Goal: Task Accomplishment & Management: Manage account settings

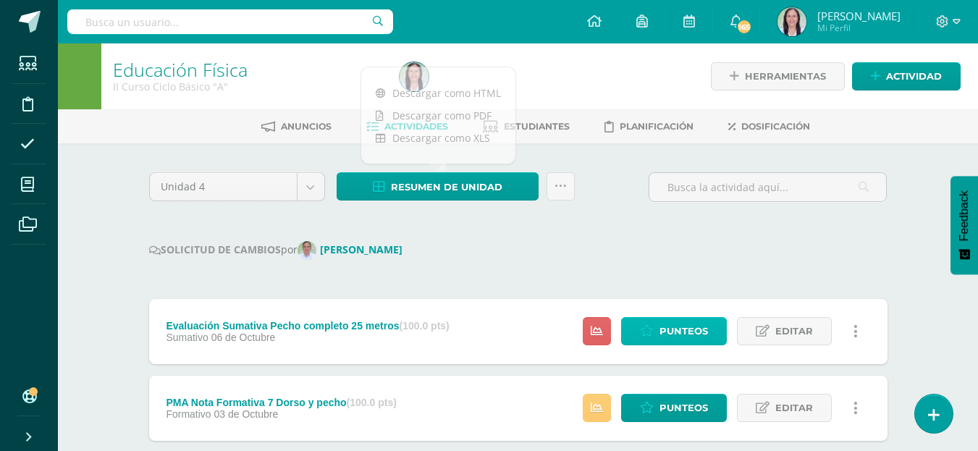
click at [681, 329] on span "Punteos" at bounding box center [684, 331] width 49 height 27
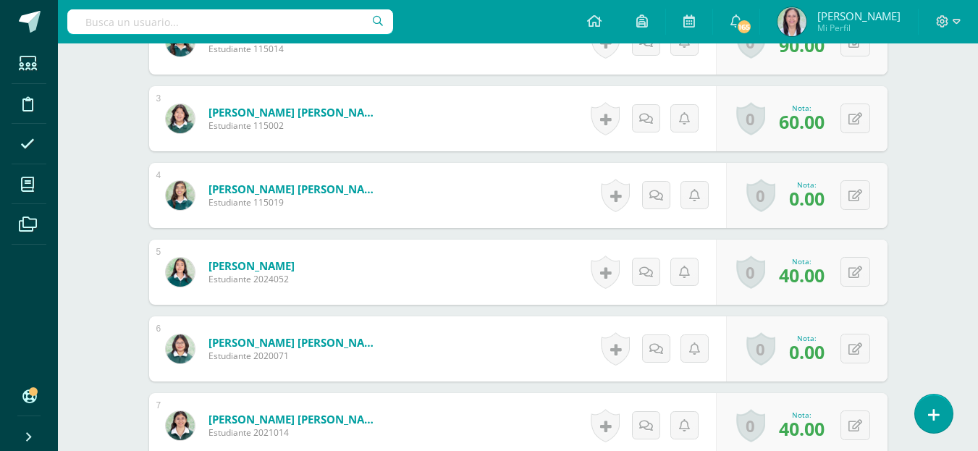
scroll to position [585, 0]
click at [851, 196] on button at bounding box center [856, 195] width 30 height 30
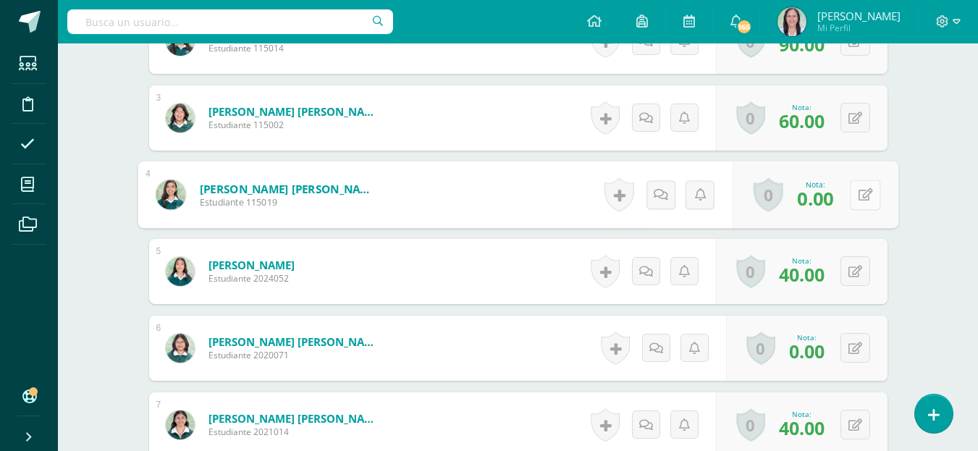
scroll to position [586, 0]
type input "100"
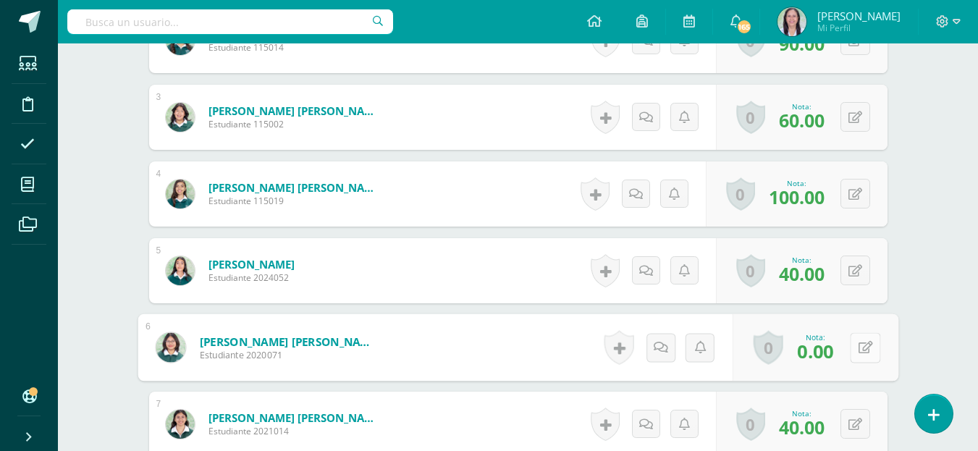
click at [858, 344] on icon at bounding box center [865, 347] width 14 height 12
type input "65"
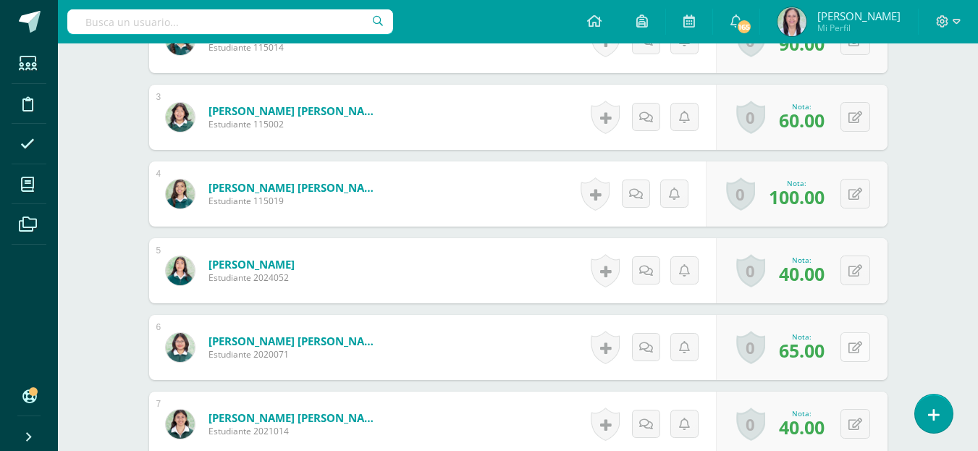
click at [854, 352] on button at bounding box center [856, 347] width 30 height 30
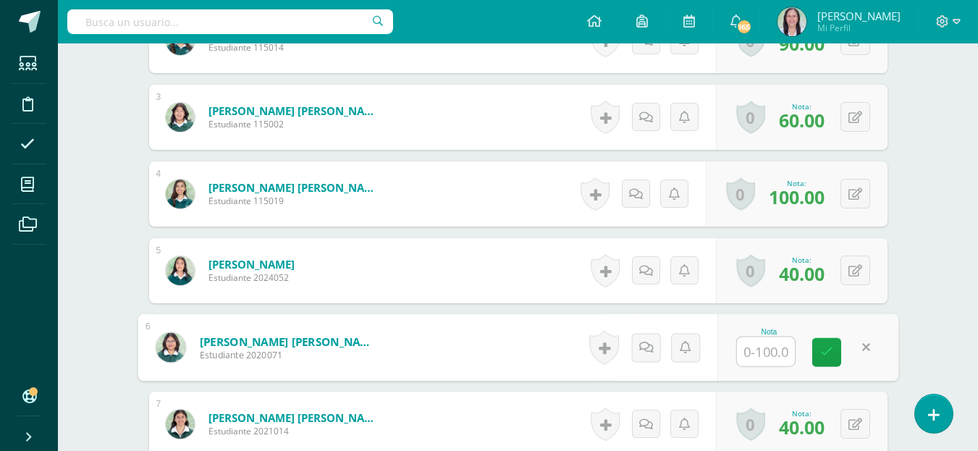
type input "0"
type input "60"
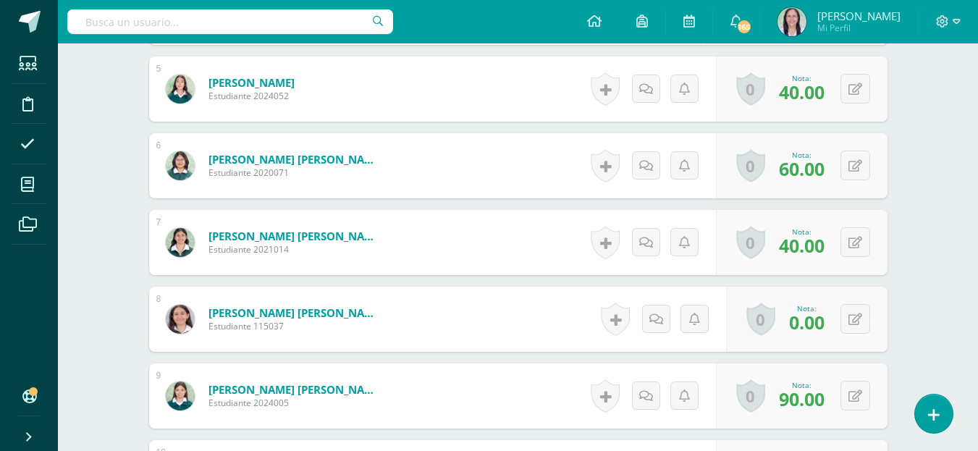
scroll to position [803, 0]
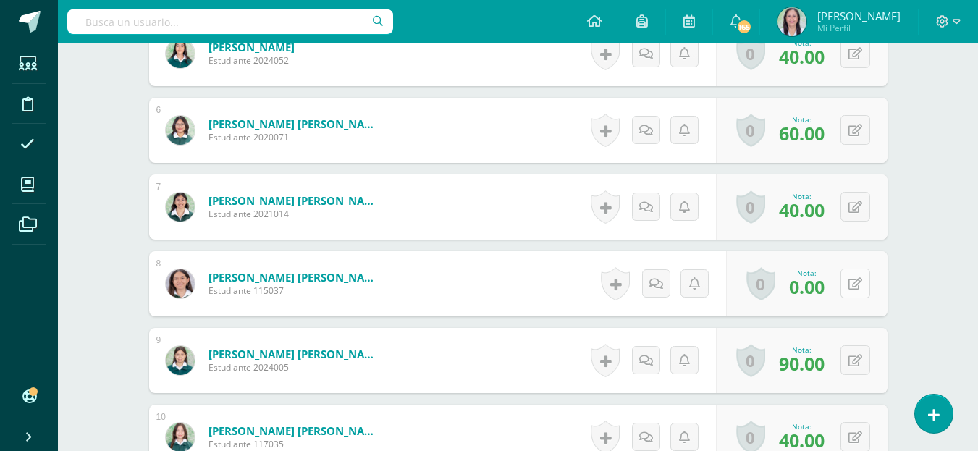
click at [851, 283] on button at bounding box center [856, 284] width 30 height 30
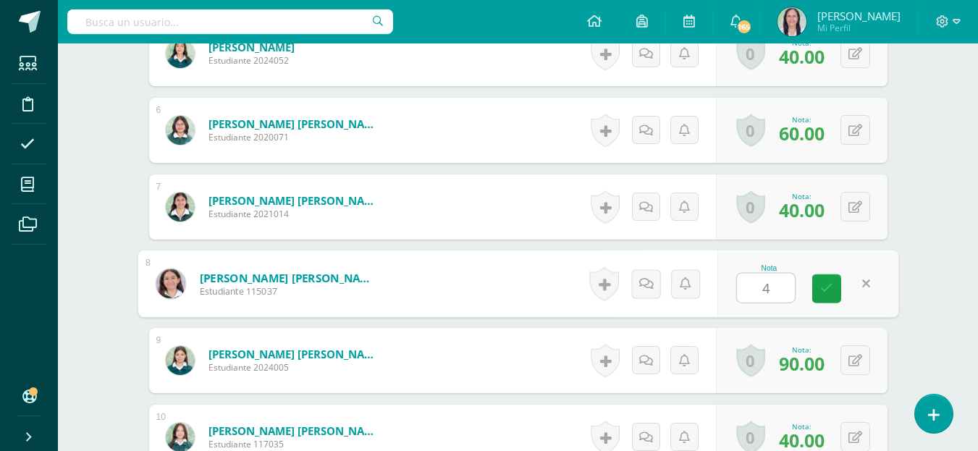
type input "40"
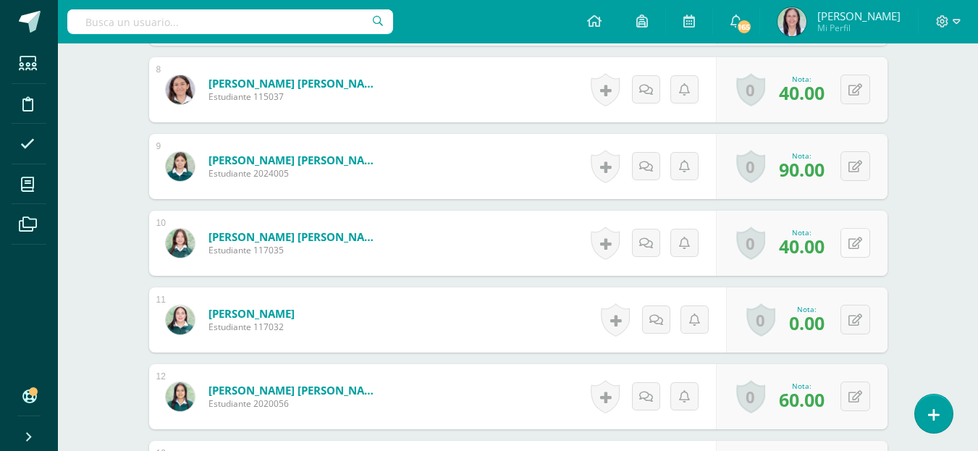
scroll to position [1093, 0]
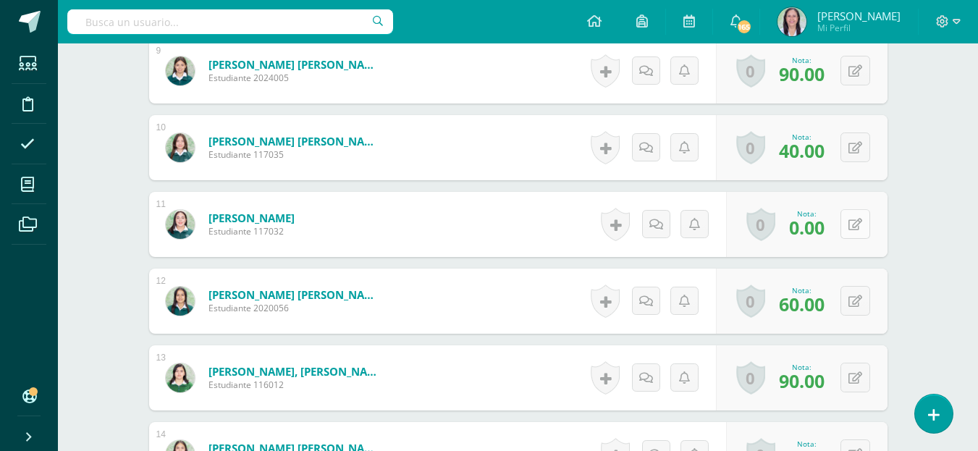
click at [855, 222] on button at bounding box center [856, 224] width 30 height 30
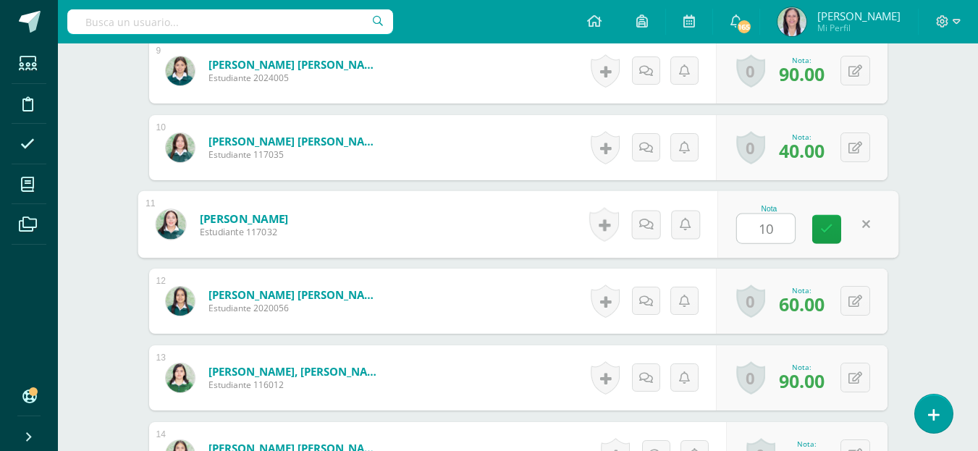
type input "100"
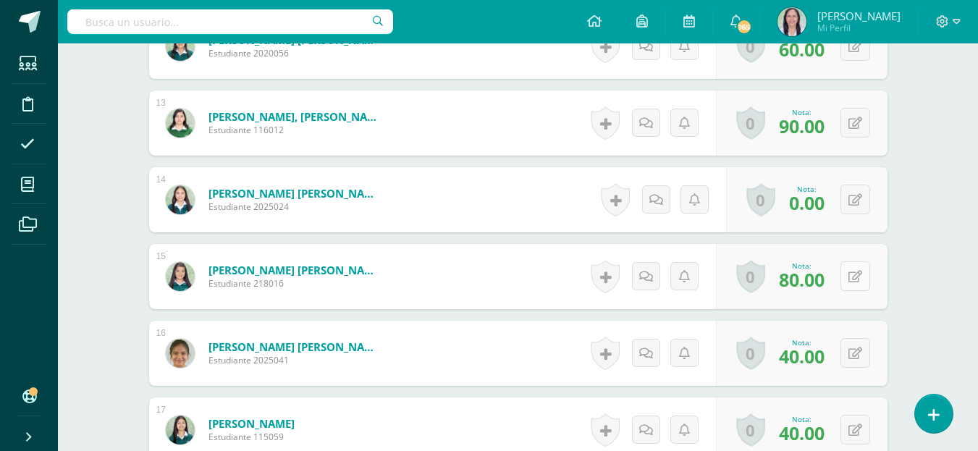
scroll to position [1382, 0]
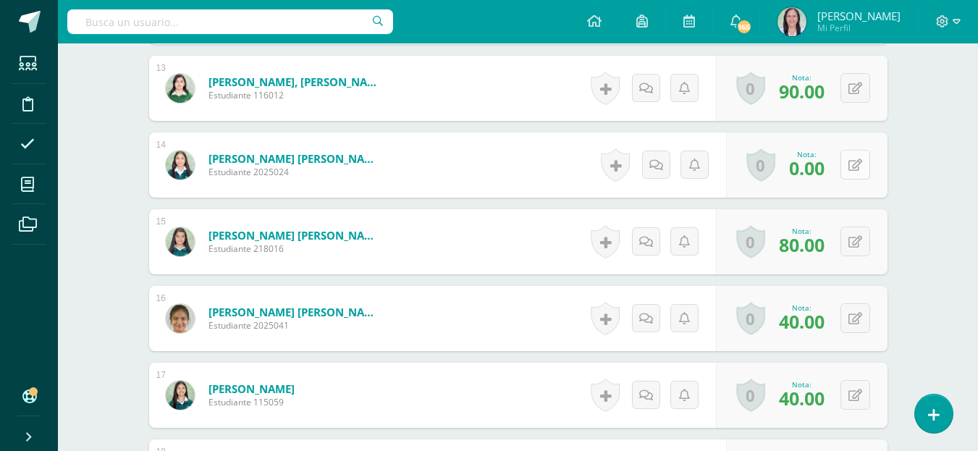
drag, startPoint x: 854, startPoint y: 163, endPoint x: 865, endPoint y: 163, distance: 11.6
click at [857, 162] on button at bounding box center [856, 165] width 30 height 30
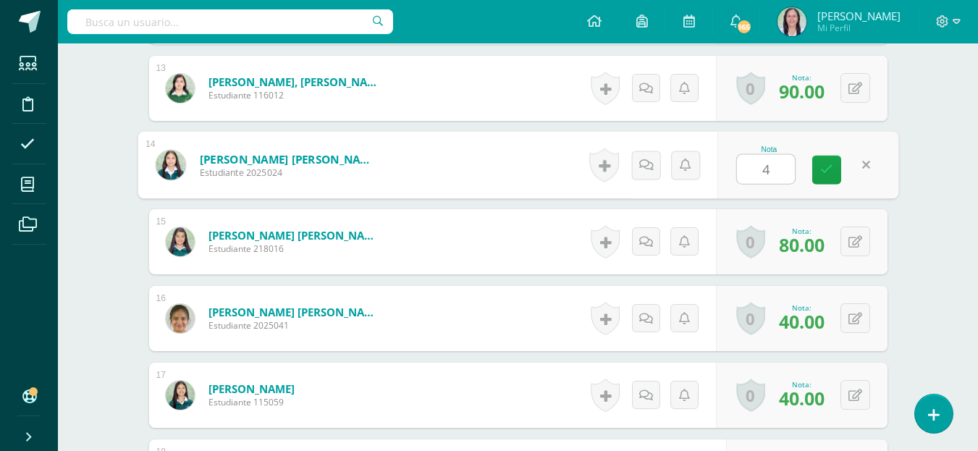
type input "40"
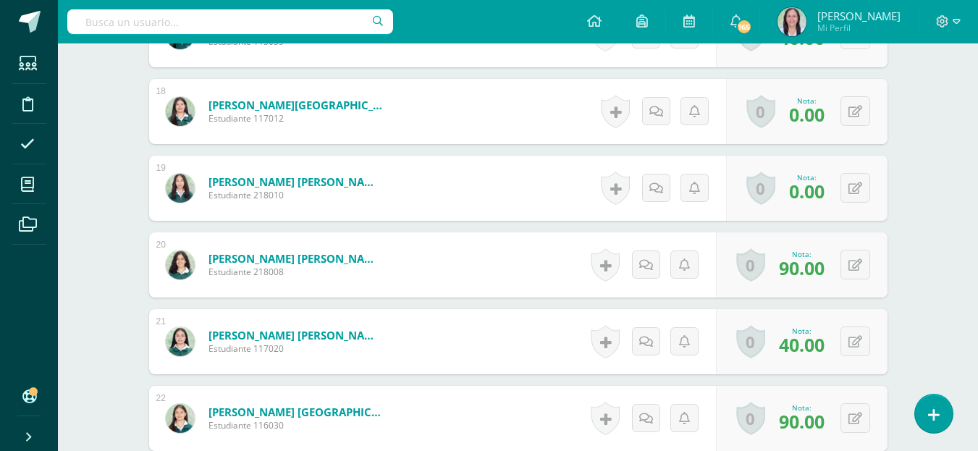
scroll to position [1745, 0]
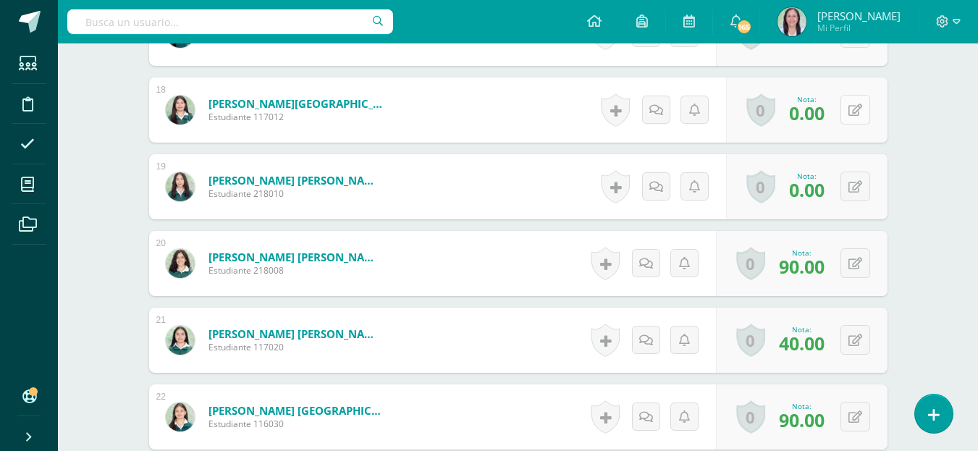
click at [859, 109] on icon at bounding box center [856, 110] width 14 height 12
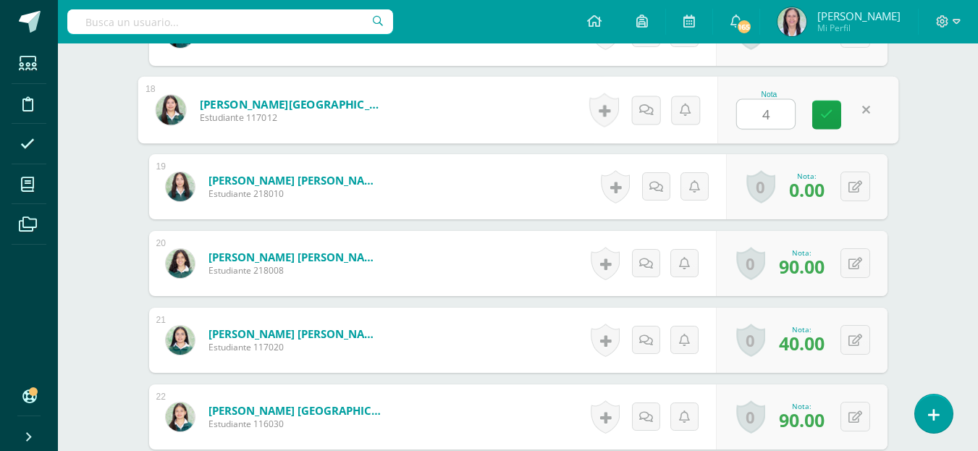
type input "40"
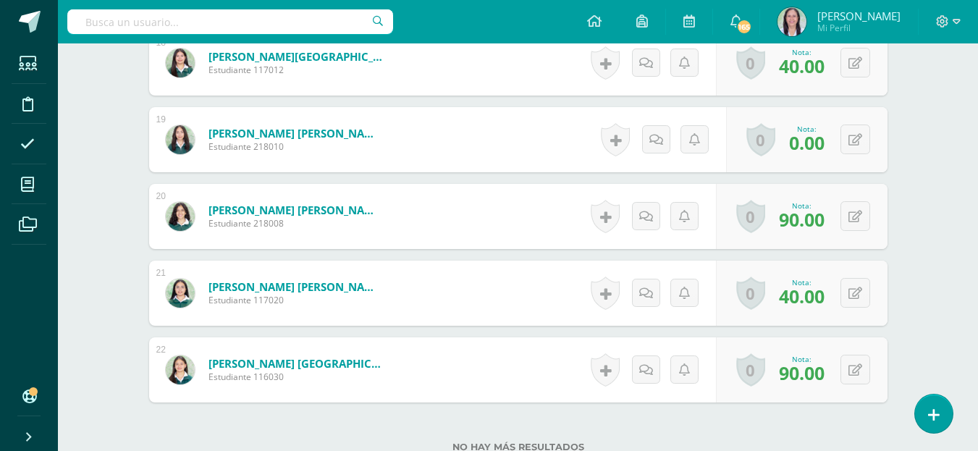
scroll to position [1817, 0]
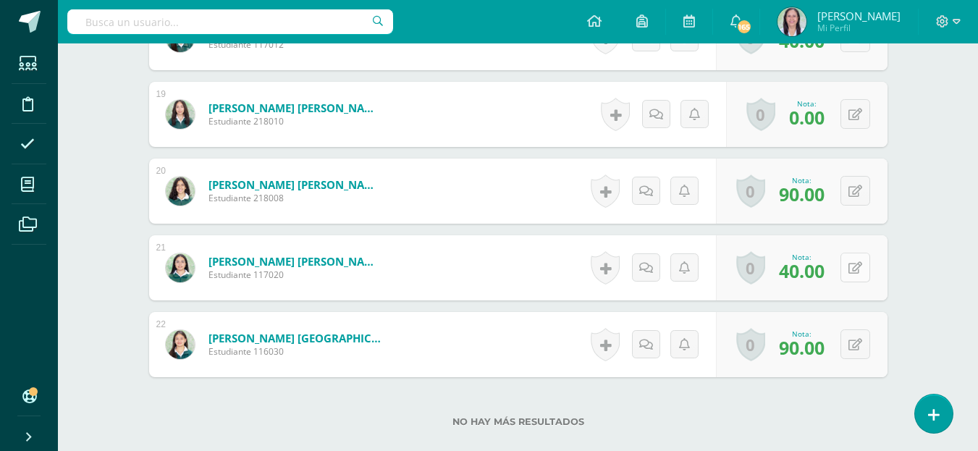
click at [855, 268] on button at bounding box center [856, 268] width 30 height 30
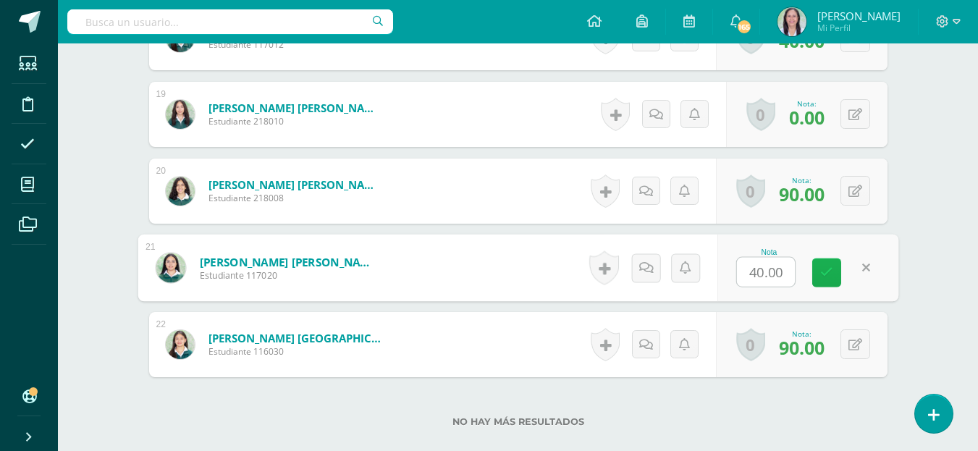
click at [830, 272] on icon at bounding box center [826, 272] width 13 height 12
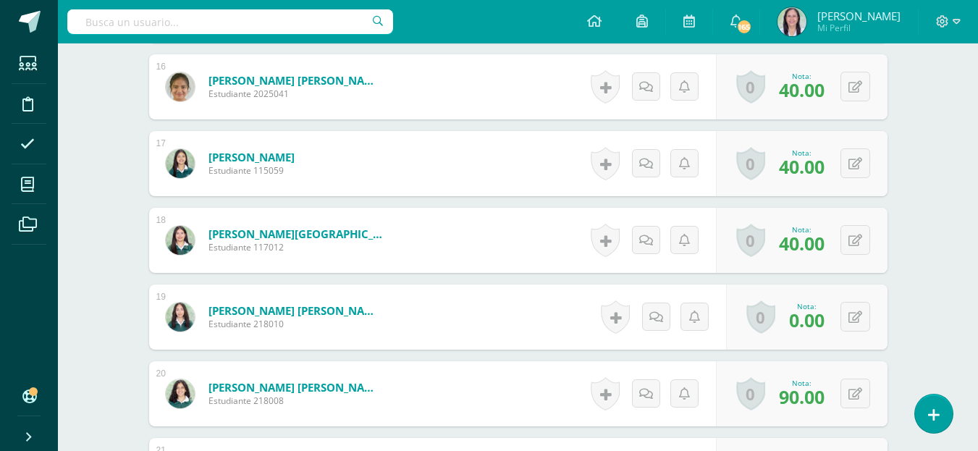
scroll to position [1619, 0]
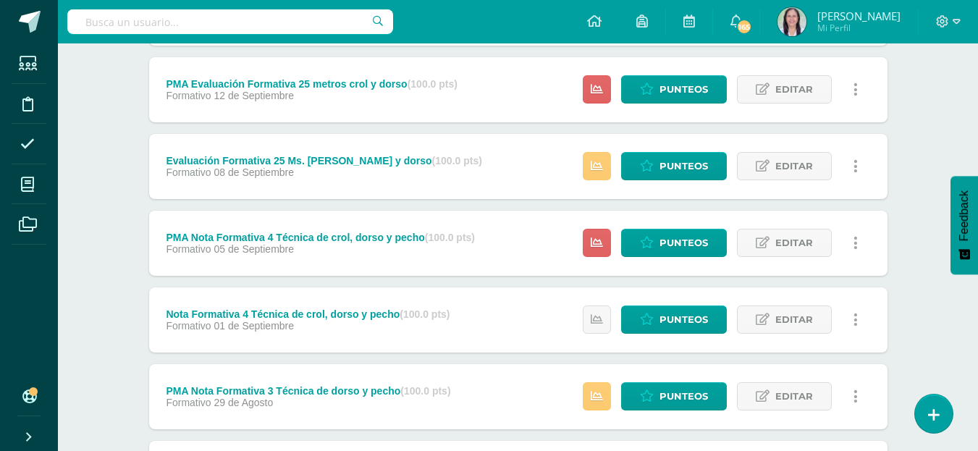
scroll to position [724, 0]
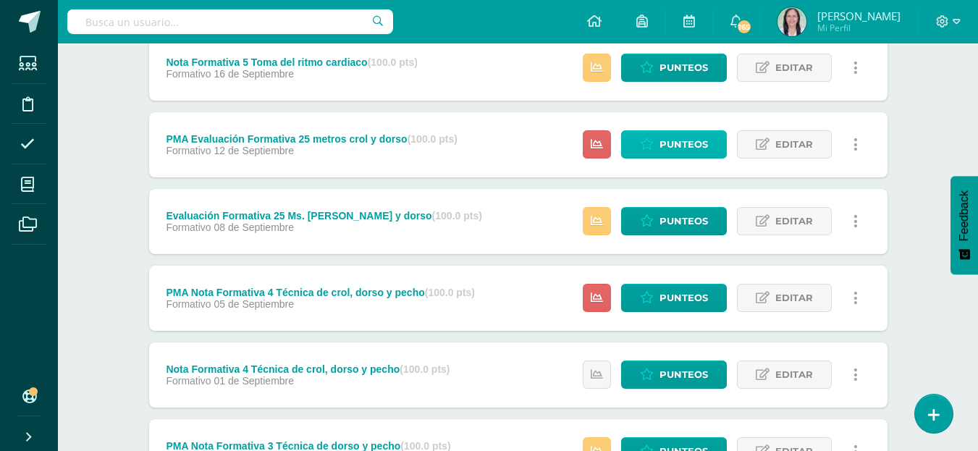
click at [685, 140] on span "Punteos" at bounding box center [684, 144] width 49 height 27
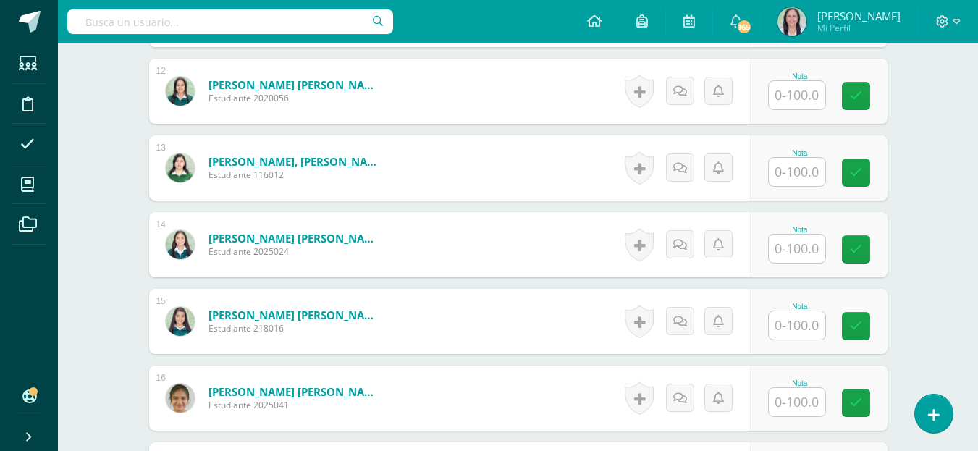
scroll to position [1309, 0]
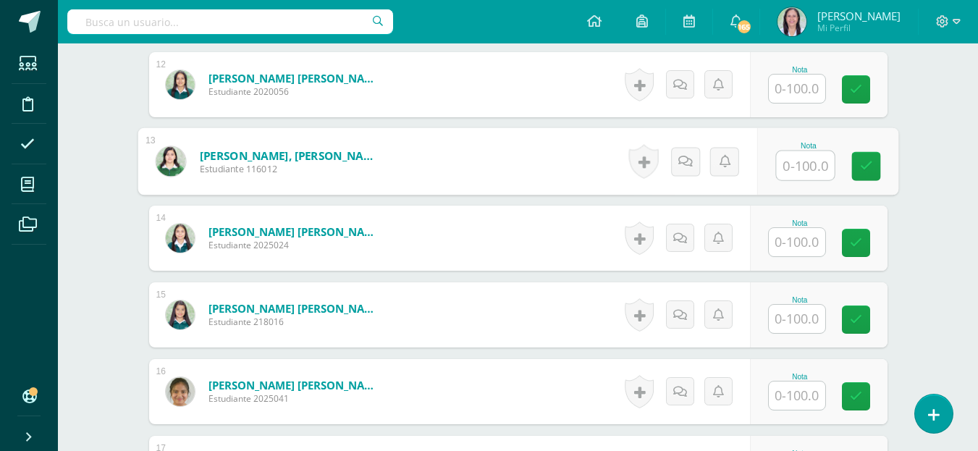
click at [800, 164] on input "text" at bounding box center [805, 165] width 58 height 29
type input "90"
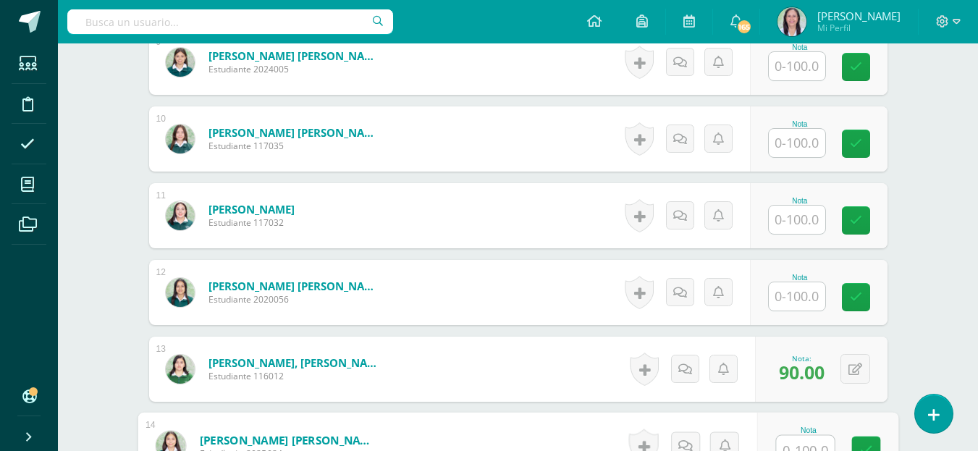
scroll to position [1092, 0]
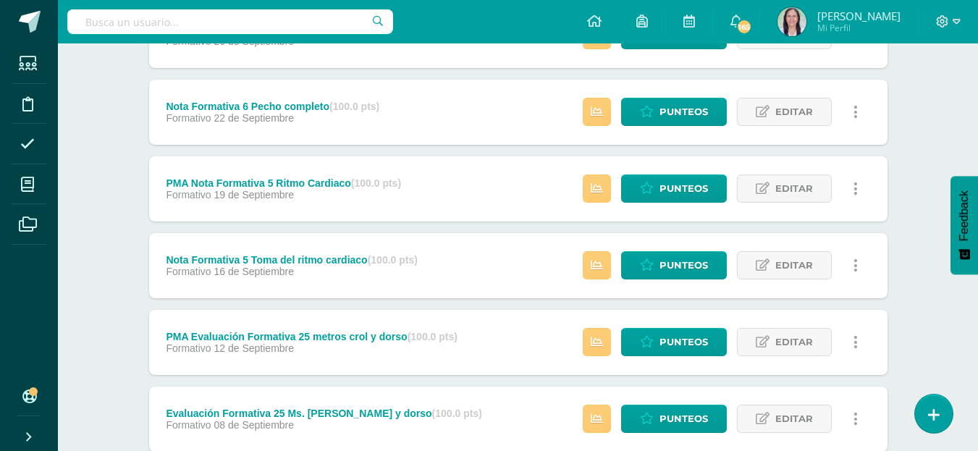
scroll to position [652, 0]
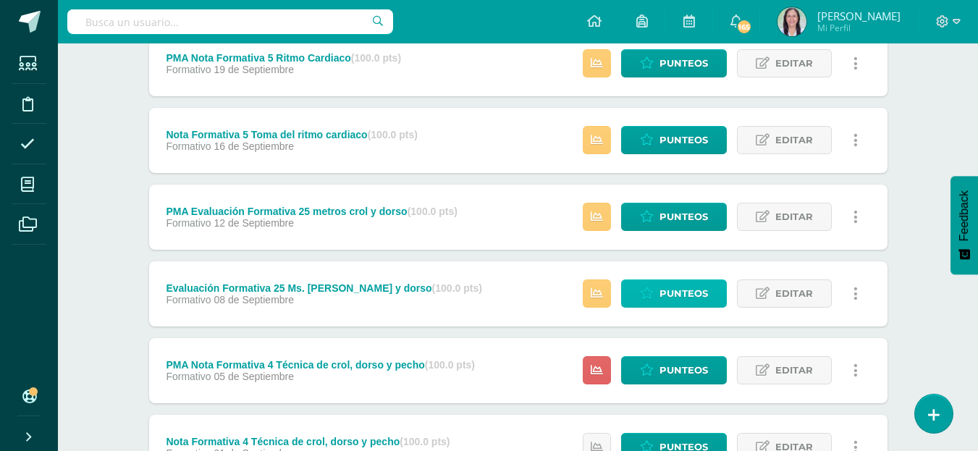
click at [688, 293] on span "Punteos" at bounding box center [684, 293] width 49 height 27
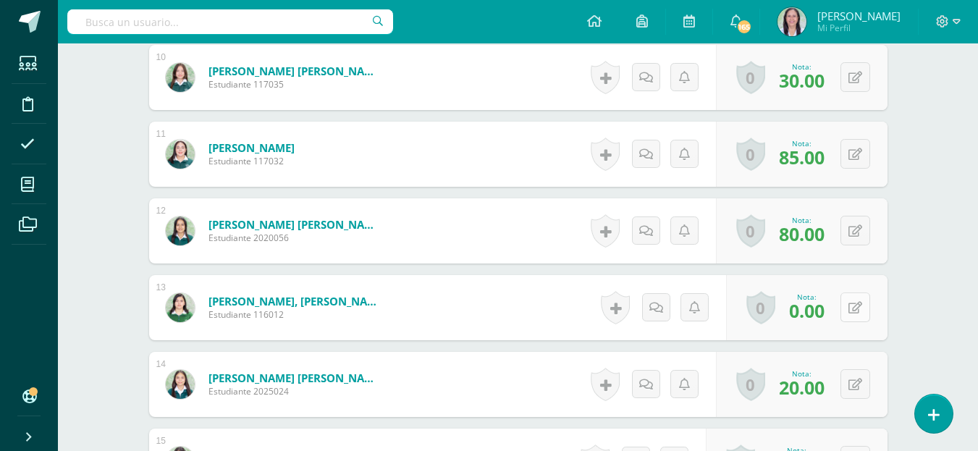
scroll to position [1164, 0]
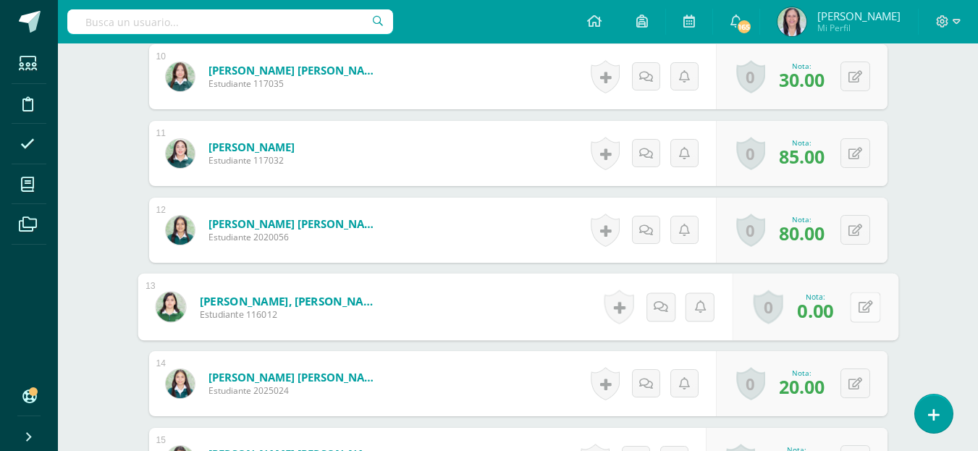
click at [852, 306] on button at bounding box center [865, 307] width 30 height 30
drag, startPoint x: 821, startPoint y: 310, endPoint x: 838, endPoint y: 317, distance: 18.2
click at [821, 311] on icon at bounding box center [826, 312] width 13 height 12
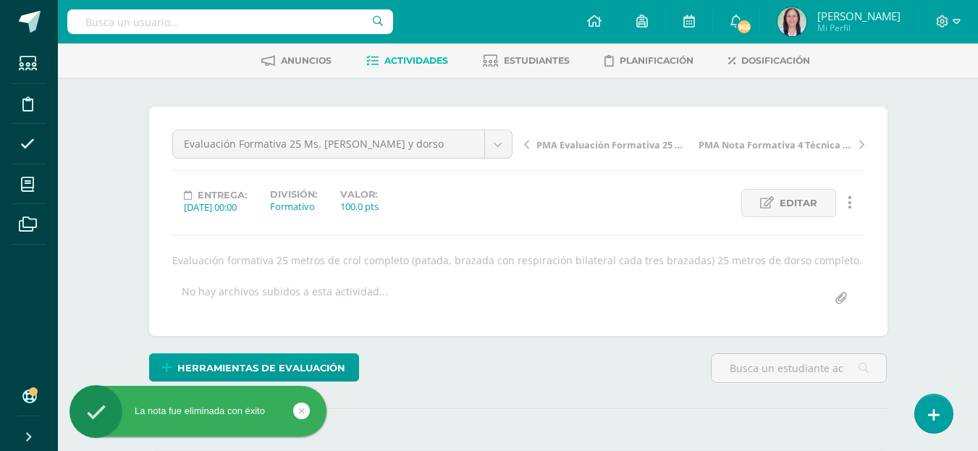
scroll to position [0, 0]
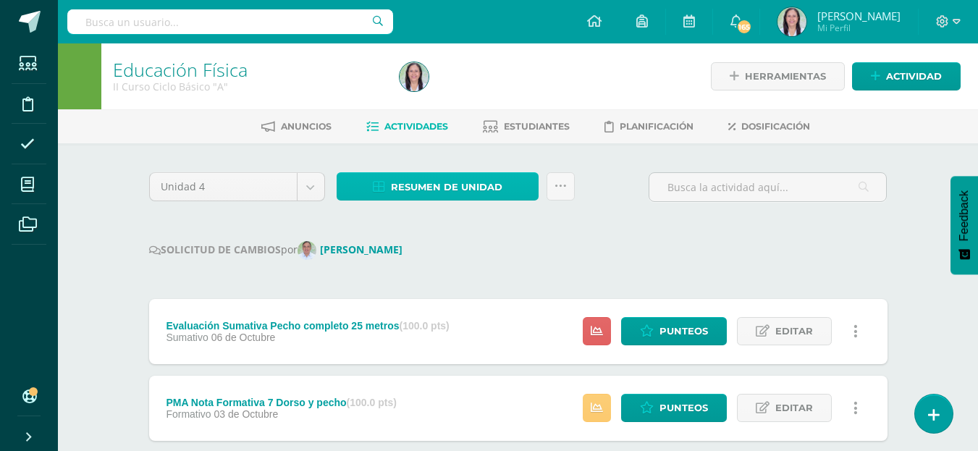
click at [495, 186] on span "Resumen de unidad" at bounding box center [447, 187] width 112 height 27
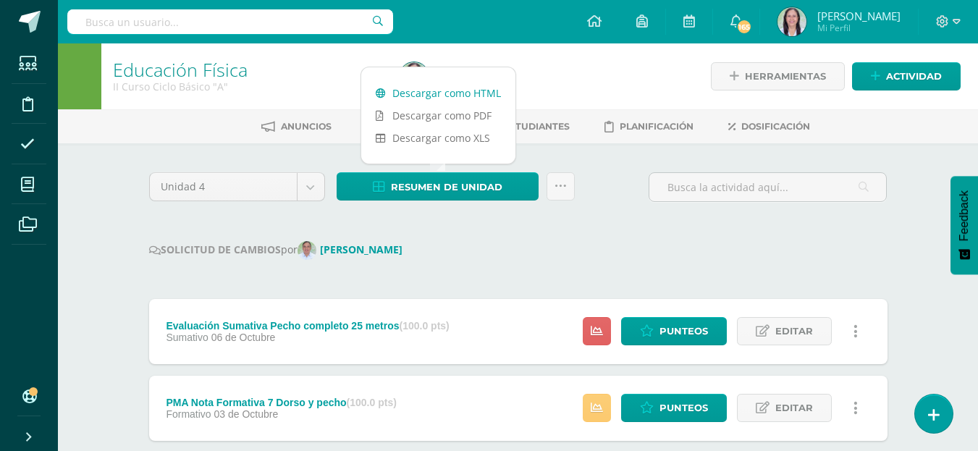
click at [452, 93] on link "Descargar como HTML" at bounding box center [438, 93] width 154 height 22
click at [527, 247] on div "SOLICITUD DE CAMBIOS por Axel González" at bounding box center [518, 250] width 739 height 19
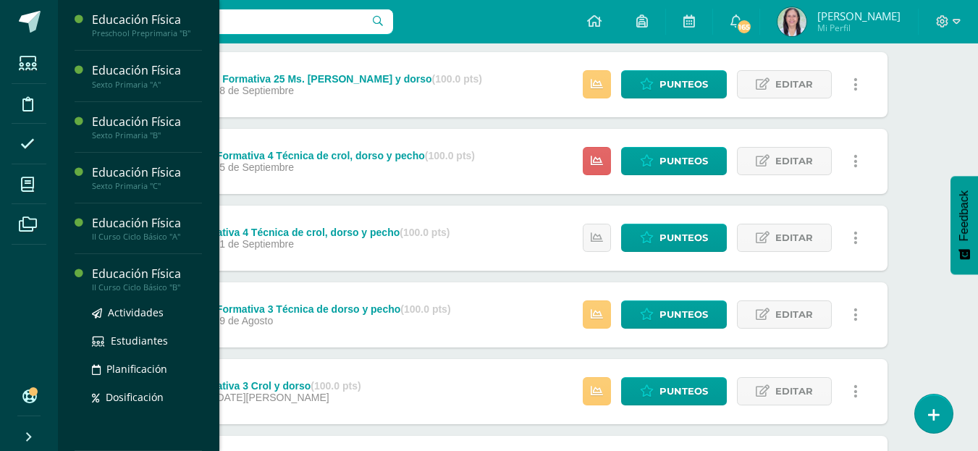
scroll to position [869, 0]
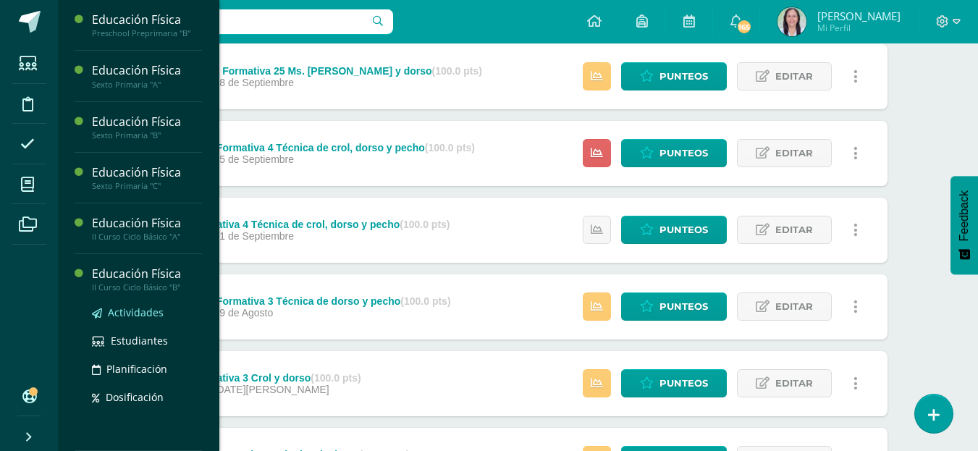
click at [130, 313] on span "Actividades" at bounding box center [136, 313] width 56 height 14
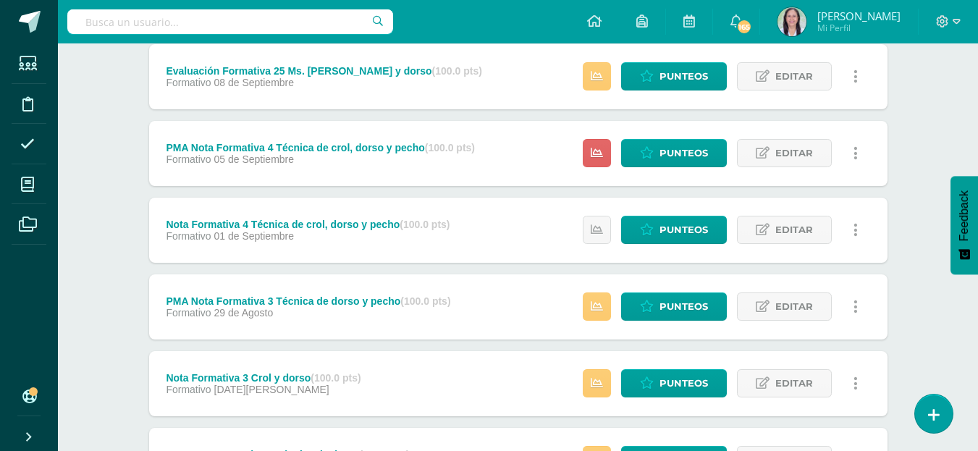
scroll to position [6, 0]
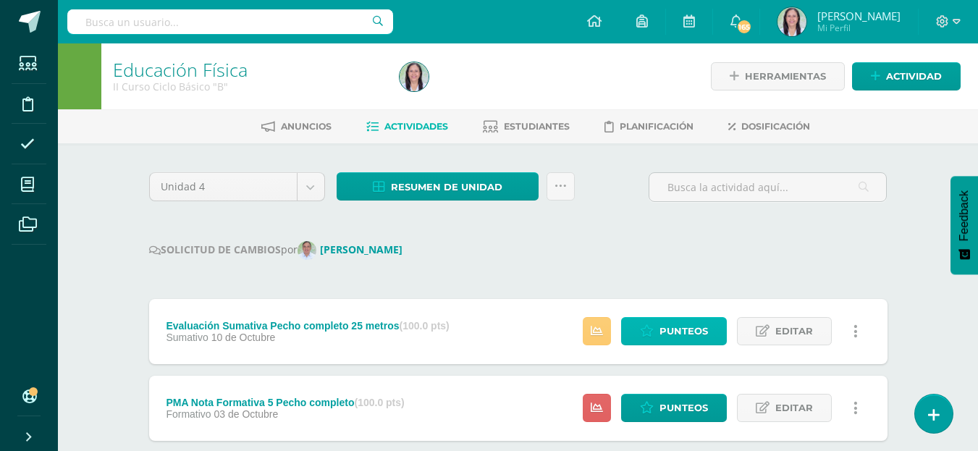
click at [689, 329] on span "Punteos" at bounding box center [684, 331] width 49 height 27
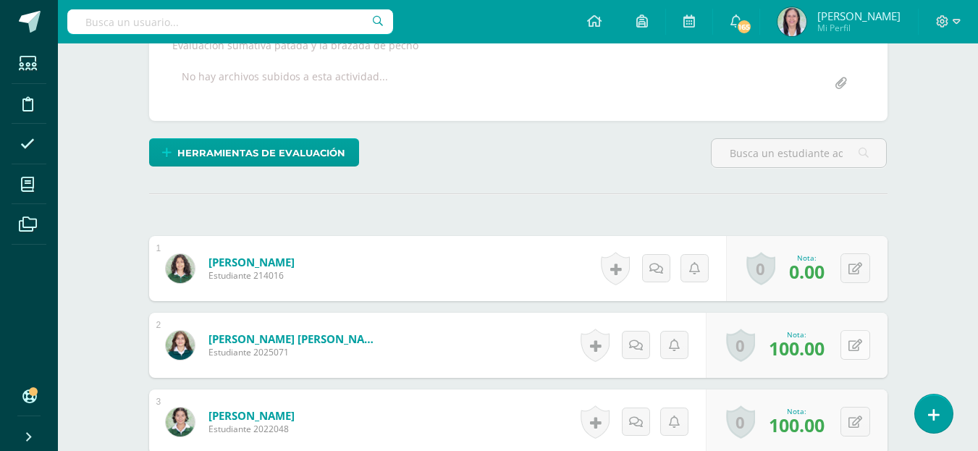
scroll to position [217, 0]
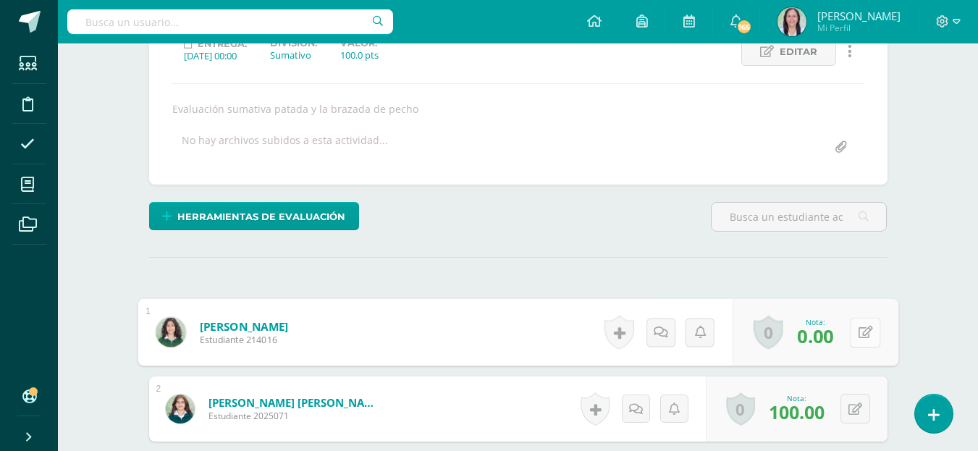
click at [854, 331] on button at bounding box center [865, 332] width 30 height 30
type input "40"
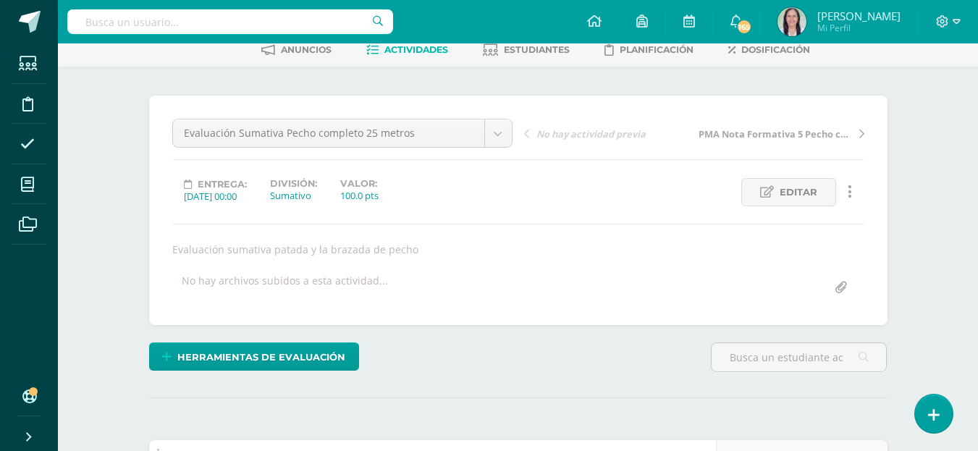
scroll to position [0, 0]
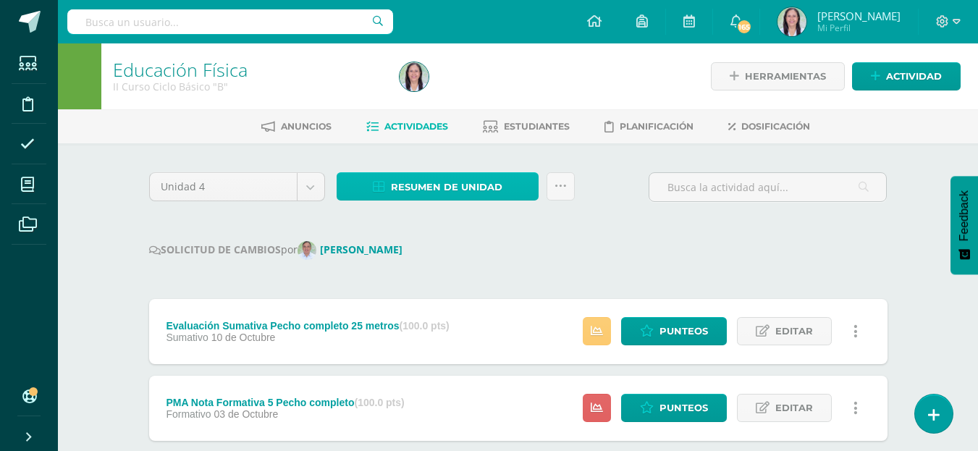
click at [471, 186] on span "Resumen de unidad" at bounding box center [447, 187] width 112 height 27
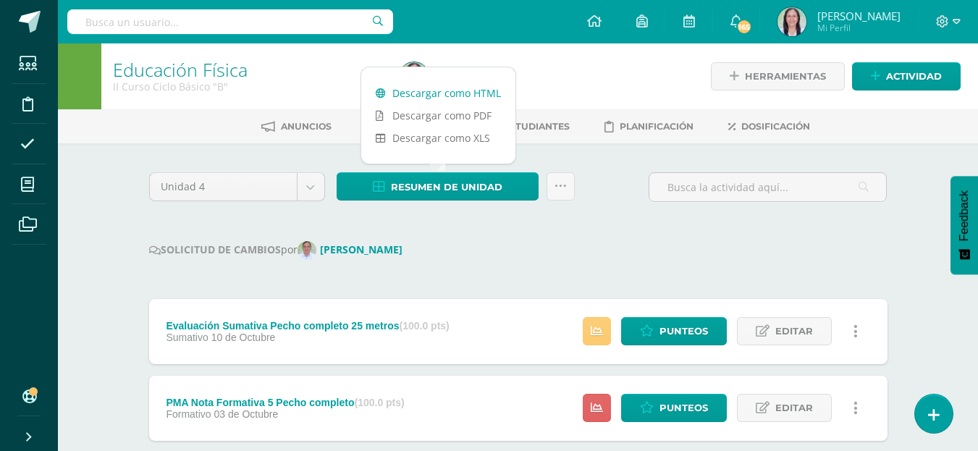
click at [454, 94] on link "Descargar como HTML" at bounding box center [438, 93] width 154 height 22
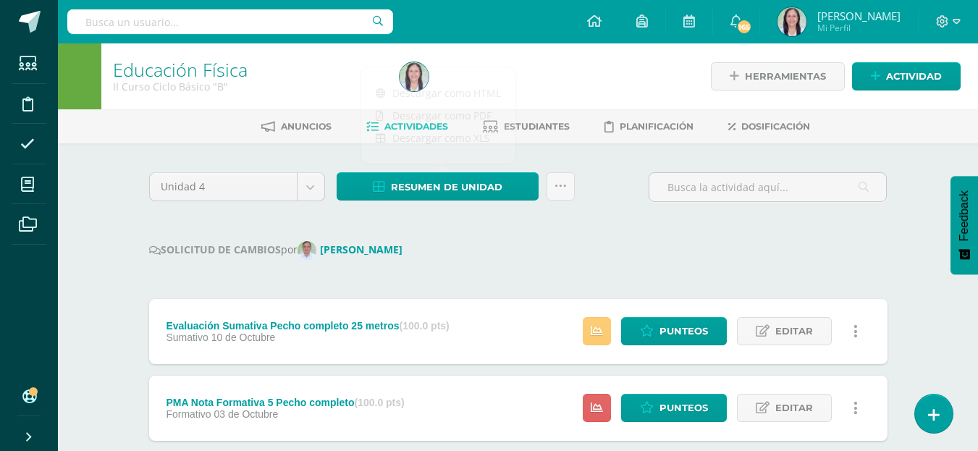
click at [561, 188] on icon at bounding box center [561, 186] width 12 height 12
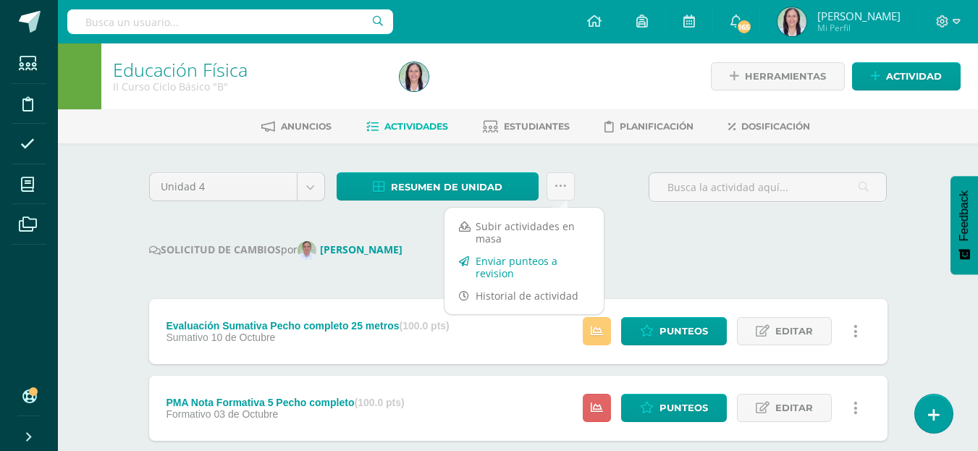
click at [503, 263] on link "Enviar punteos a revision" at bounding box center [524, 267] width 159 height 35
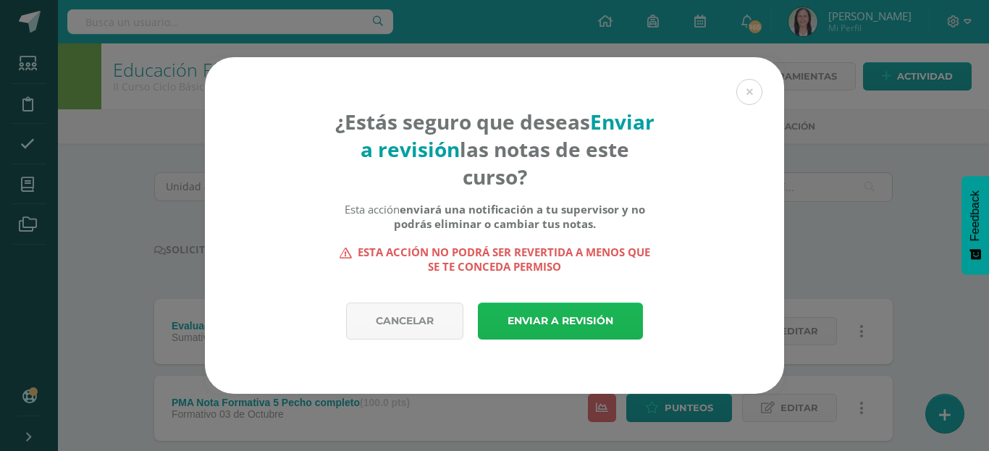
click at [589, 318] on link "Enviar a revisión" at bounding box center [560, 321] width 165 height 37
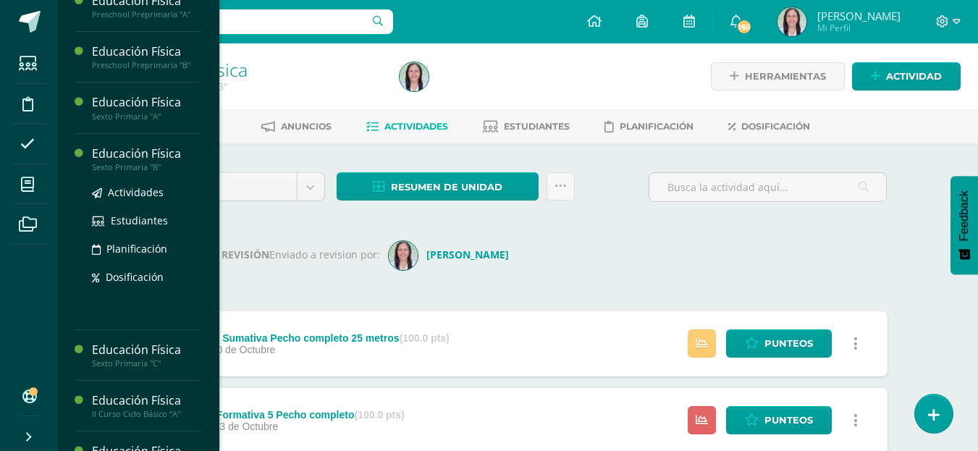
scroll to position [152, 0]
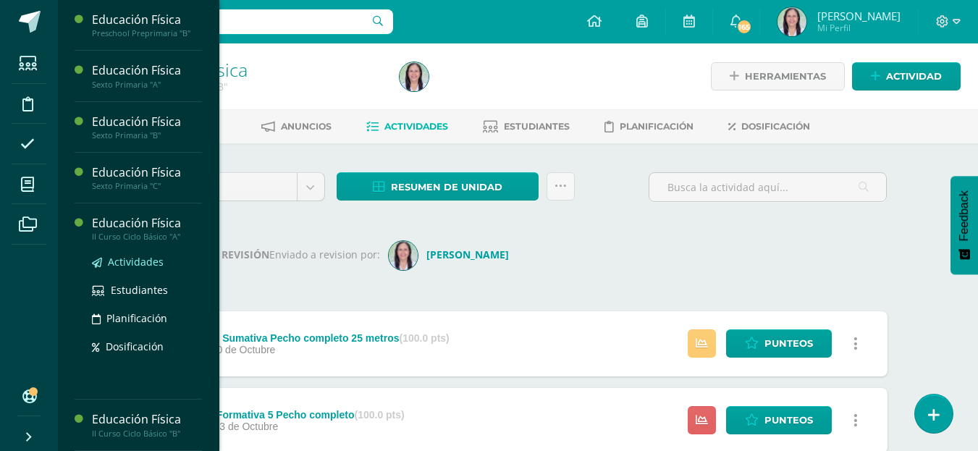
click at [146, 261] on span "Actividades" at bounding box center [136, 262] width 56 height 14
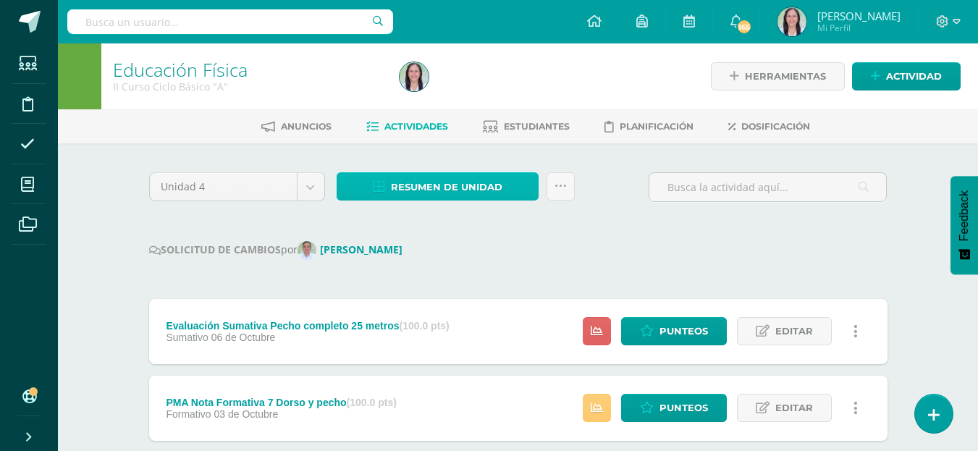
click at [483, 186] on span "Resumen de unidad" at bounding box center [447, 187] width 112 height 27
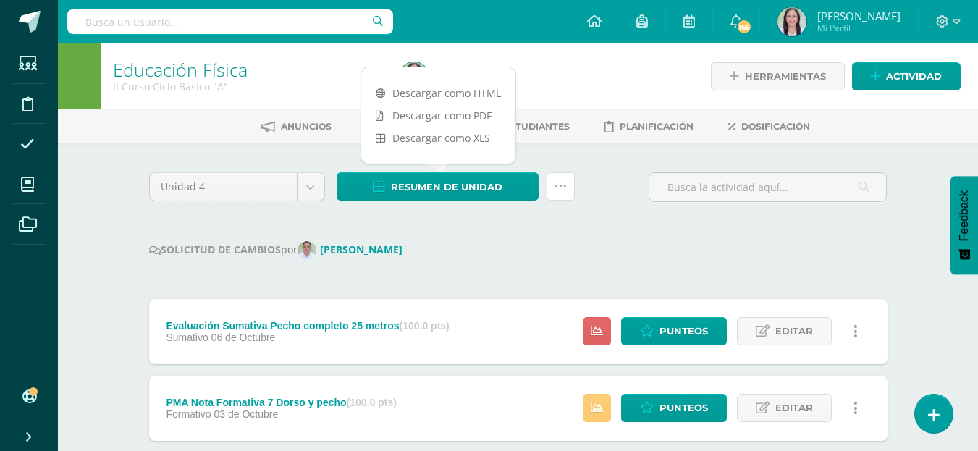
drag, startPoint x: 559, startPoint y: 188, endPoint x: 578, endPoint y: 204, distance: 25.1
click at [561, 188] on icon at bounding box center [561, 186] width 12 height 12
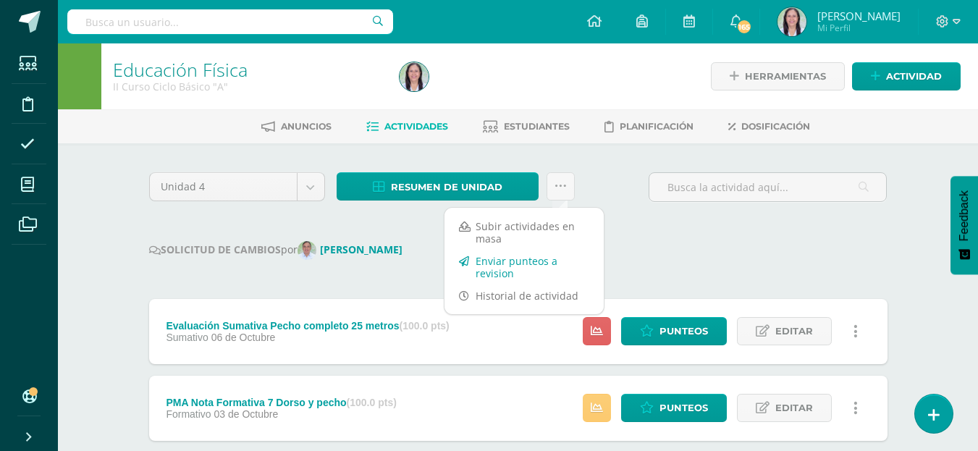
click at [499, 264] on link "Enviar punteos a revision" at bounding box center [524, 267] width 159 height 35
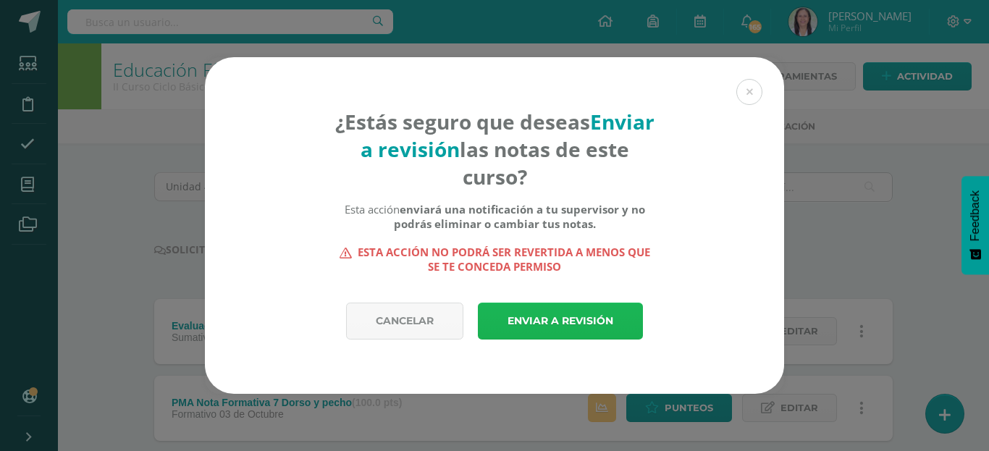
drag, startPoint x: 562, startPoint y: 318, endPoint x: 565, endPoint y: 310, distance: 8.5
click at [563, 317] on link "Enviar a revisión" at bounding box center [560, 321] width 165 height 37
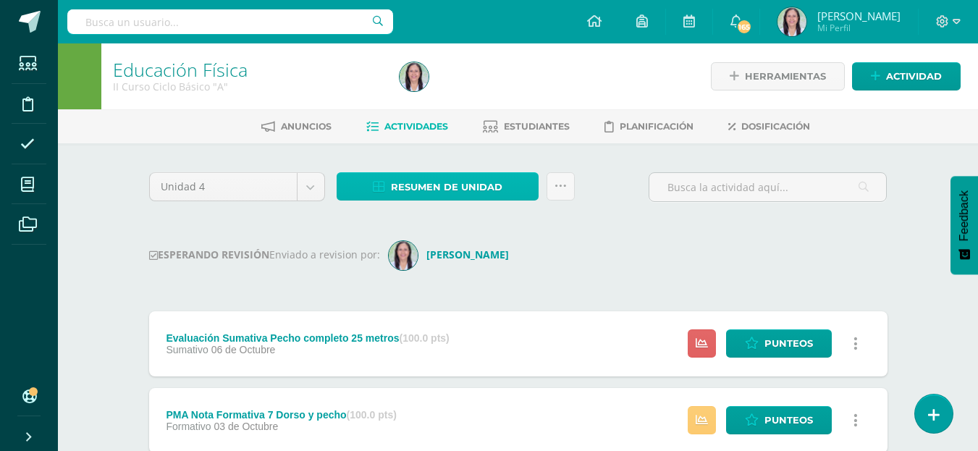
click at [480, 188] on span "Resumen de unidad" at bounding box center [447, 187] width 112 height 27
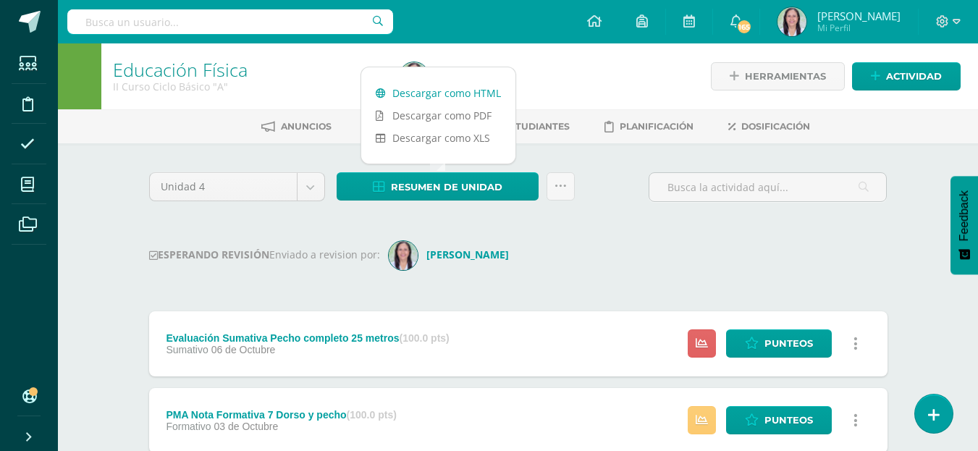
click at [468, 90] on link "Descargar como HTML" at bounding box center [438, 93] width 154 height 22
